Goal: Understand process/instructions

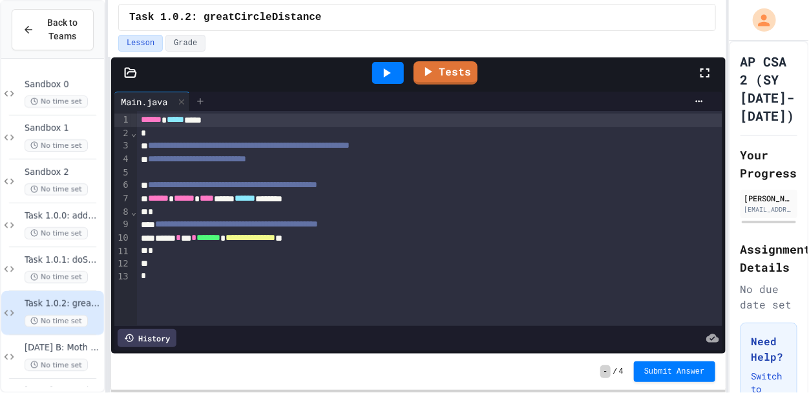
click at [203, 100] on icon at bounding box center [200, 101] width 10 height 10
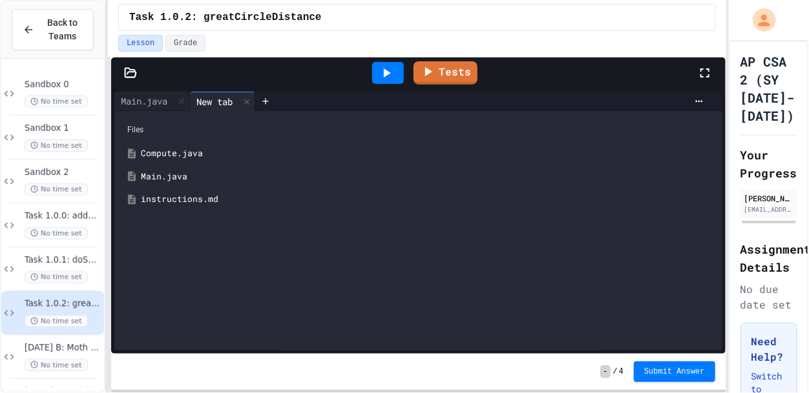
click at [203, 153] on div "Compute.java" at bounding box center [428, 153] width 574 height 13
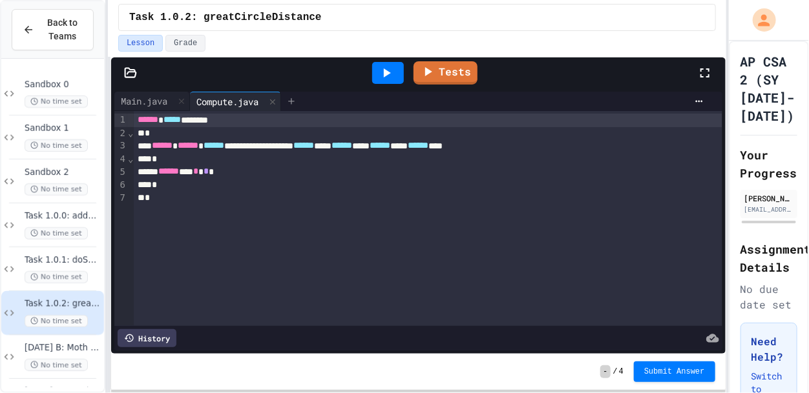
click at [296, 99] on icon at bounding box center [291, 101] width 10 height 10
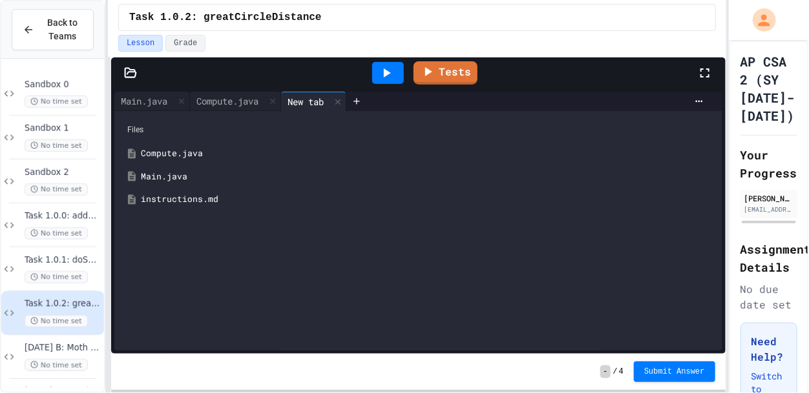
click at [184, 199] on div "instructions.md" at bounding box center [428, 199] width 574 height 13
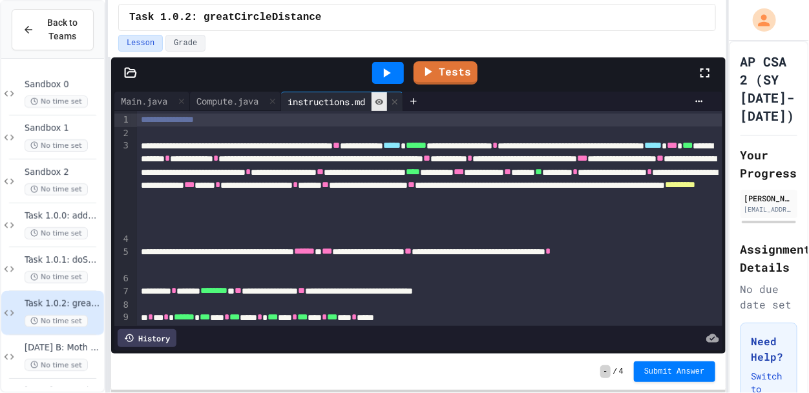
click at [384, 101] on icon at bounding box center [379, 102] width 8 height 6
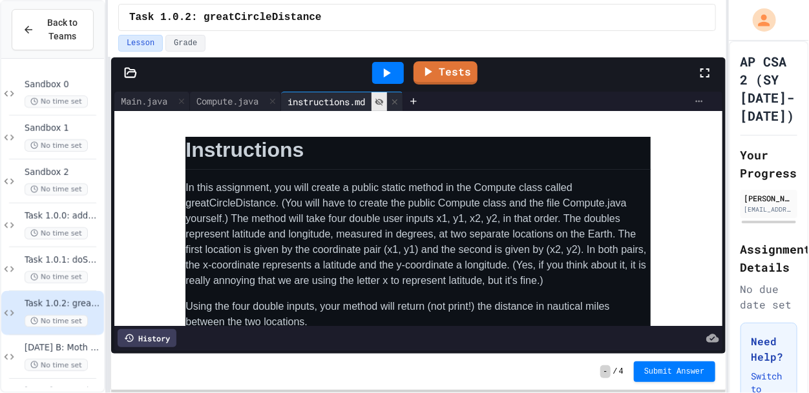
click at [694, 101] on icon at bounding box center [699, 101] width 10 height 10
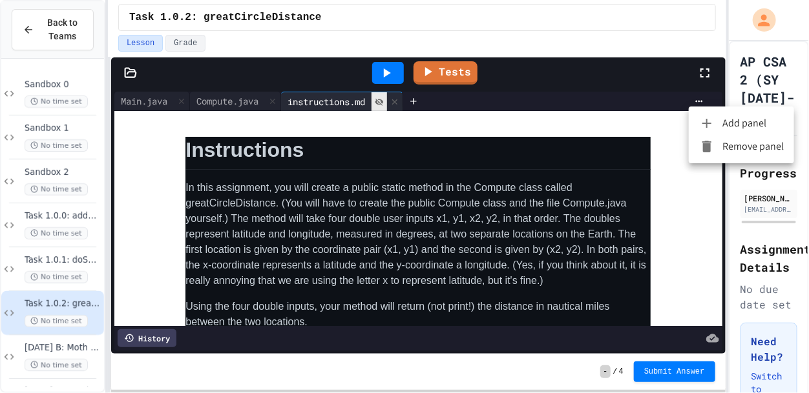
click at [718, 121] on div at bounding box center [710, 124] width 23 height 16
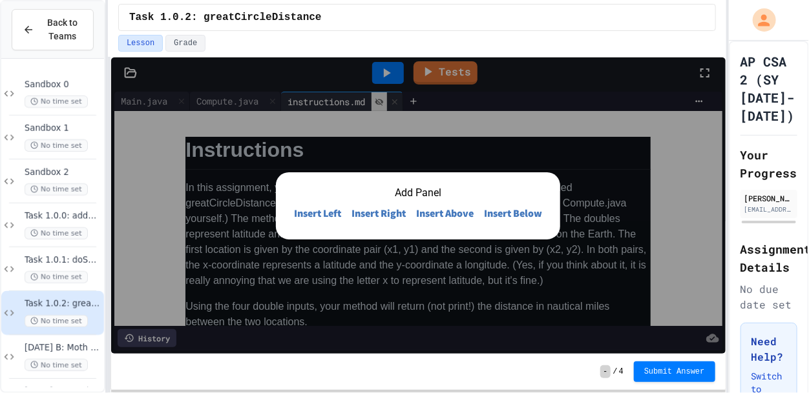
click at [377, 207] on button "Insert Right" at bounding box center [378, 214] width 65 height 26
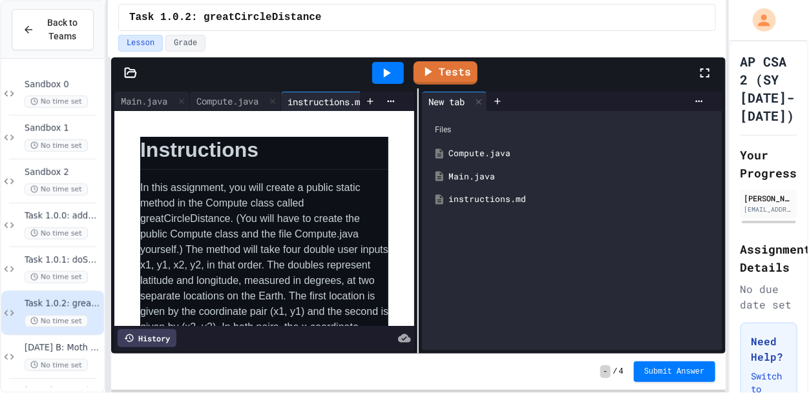
click at [386, 74] on icon at bounding box center [387, 72] width 7 height 9
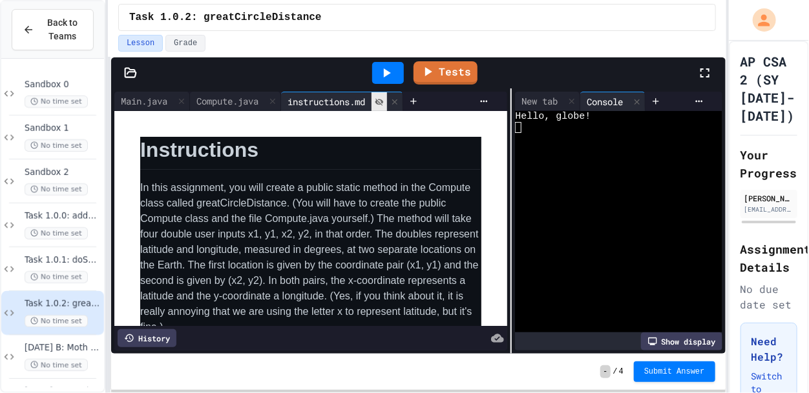
click at [519, 148] on div "Main.java Compute.java instructions.md Instructions In this assignment, you wil…" at bounding box center [418, 220] width 614 height 265
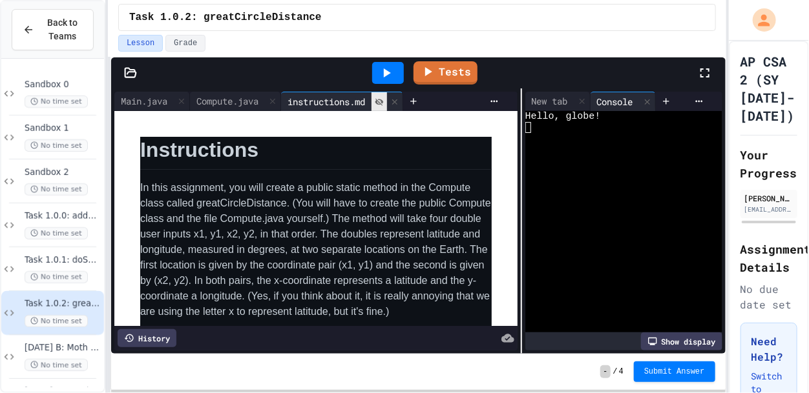
click at [530, 145] on div at bounding box center [618, 149] width 186 height 11
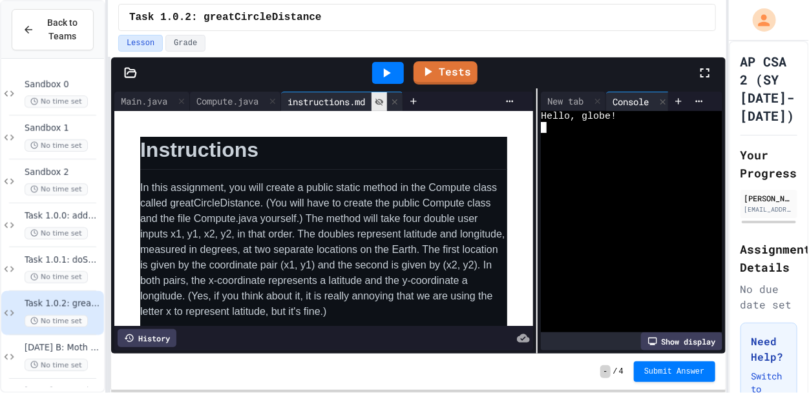
click at [535, 169] on div "Main.java Compute.java instructions.md Instructions In this assignment, you wil…" at bounding box center [418, 220] width 614 height 265
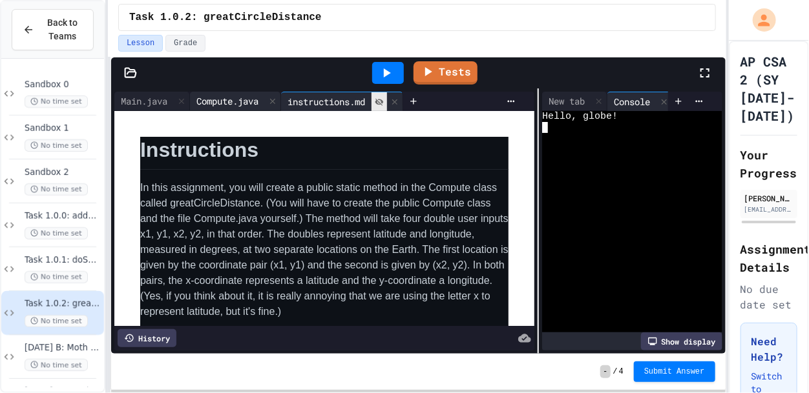
click at [221, 94] on div "Compute.java" at bounding box center [227, 101] width 75 height 14
